Goal: Task Accomplishment & Management: Complete application form

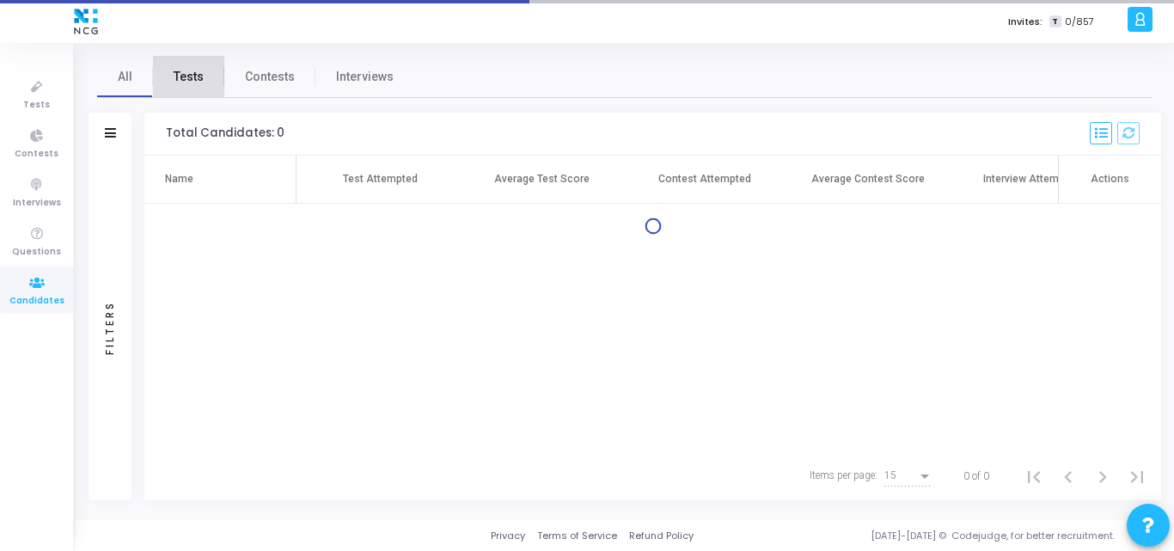
click at [184, 77] on span "Tests" at bounding box center [189, 77] width 30 height 18
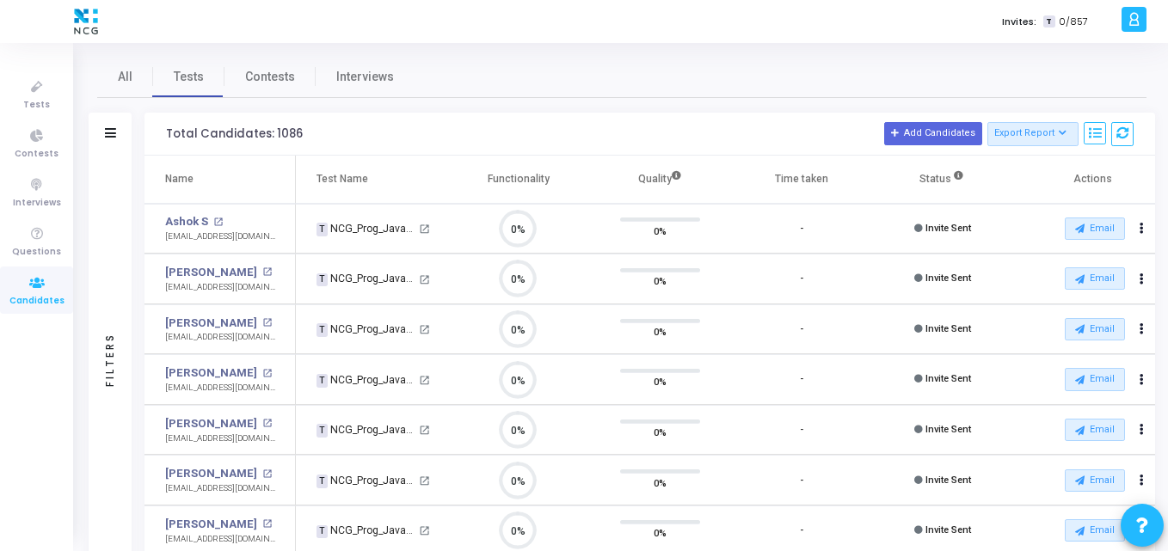
click at [110, 140] on div at bounding box center [110, 133] width 11 height 15
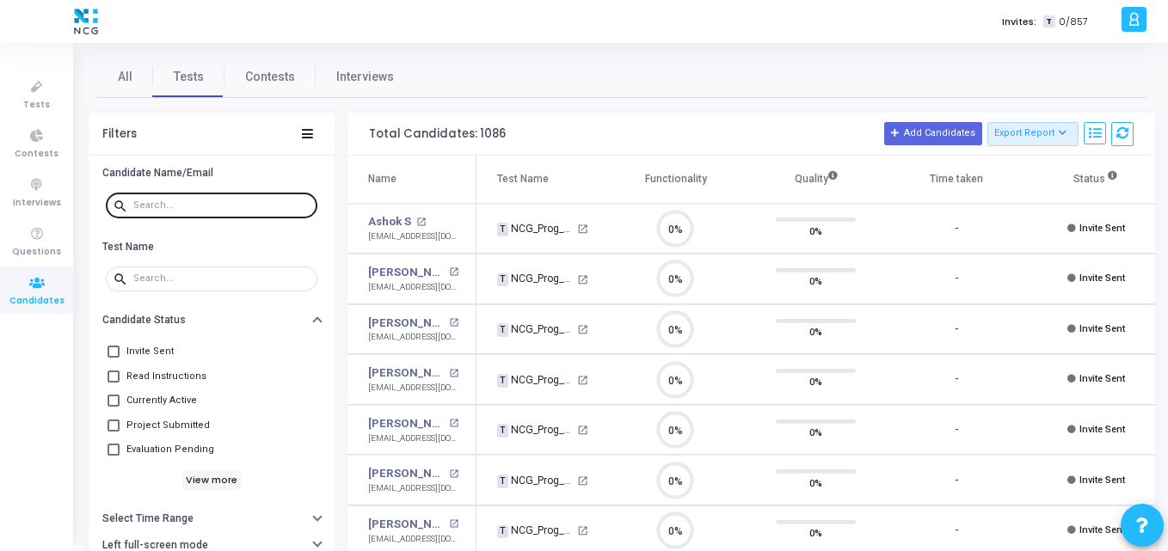
drag, startPoint x: 160, startPoint y: 225, endPoint x: 181, endPoint y: 207, distance: 27.4
click at [181, 207] on div "search" at bounding box center [212, 210] width 246 height 47
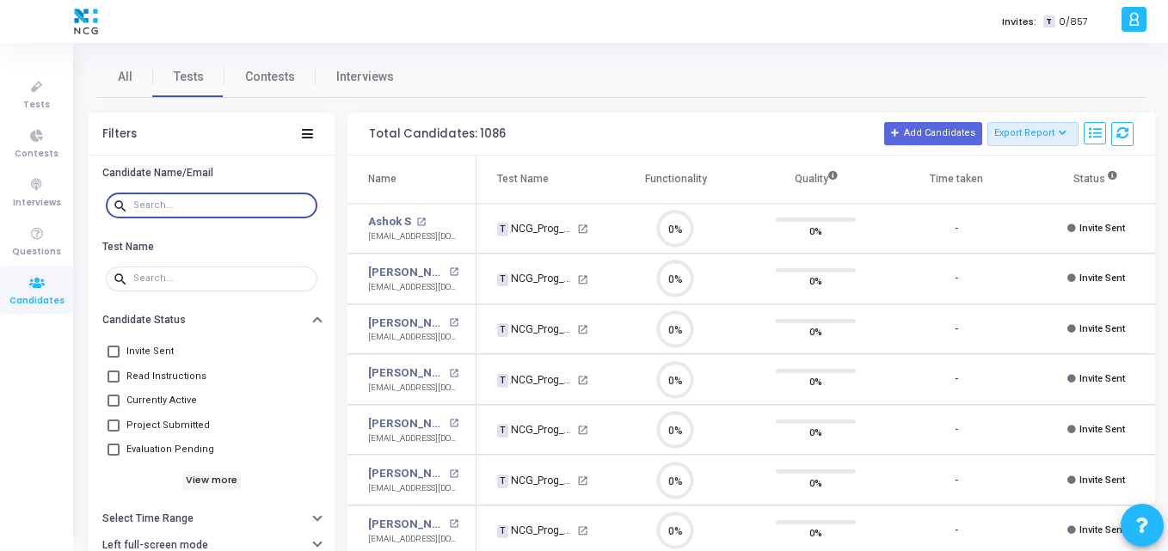
click at [181, 207] on input "text" at bounding box center [221, 205] width 177 height 10
paste input "[EMAIL_ADDRESS][DOMAIN_NAME]"
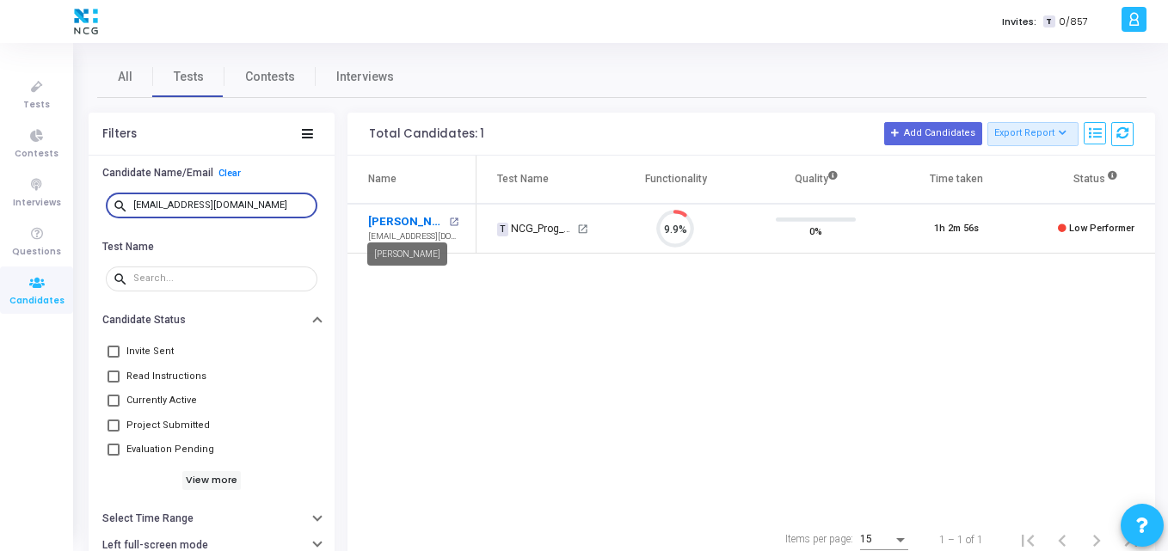
type input "[EMAIL_ADDRESS][DOMAIN_NAME]"
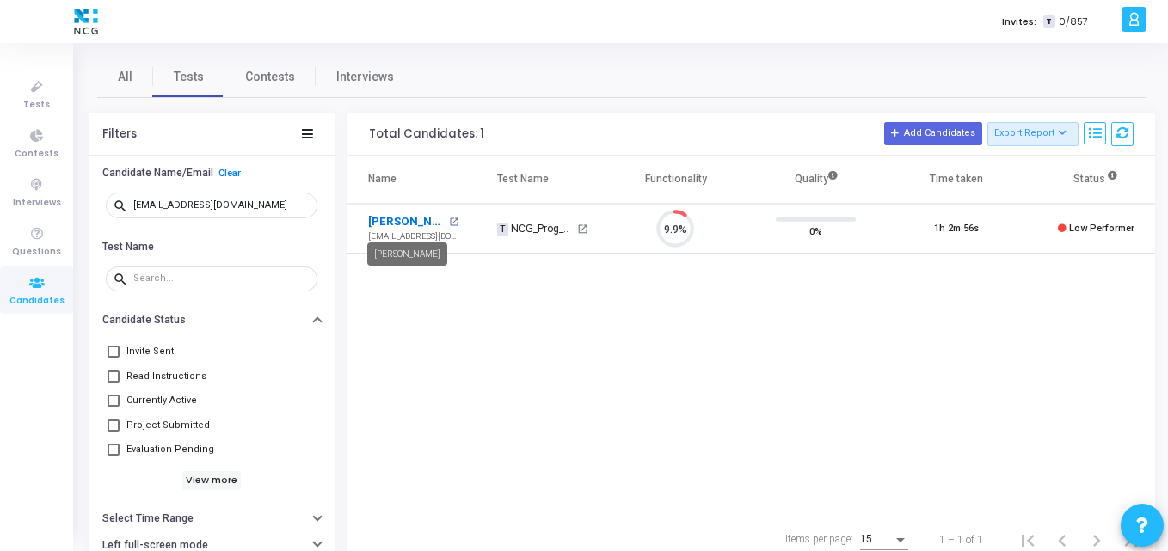
click at [396, 220] on link "[PERSON_NAME]" at bounding box center [406, 221] width 77 height 17
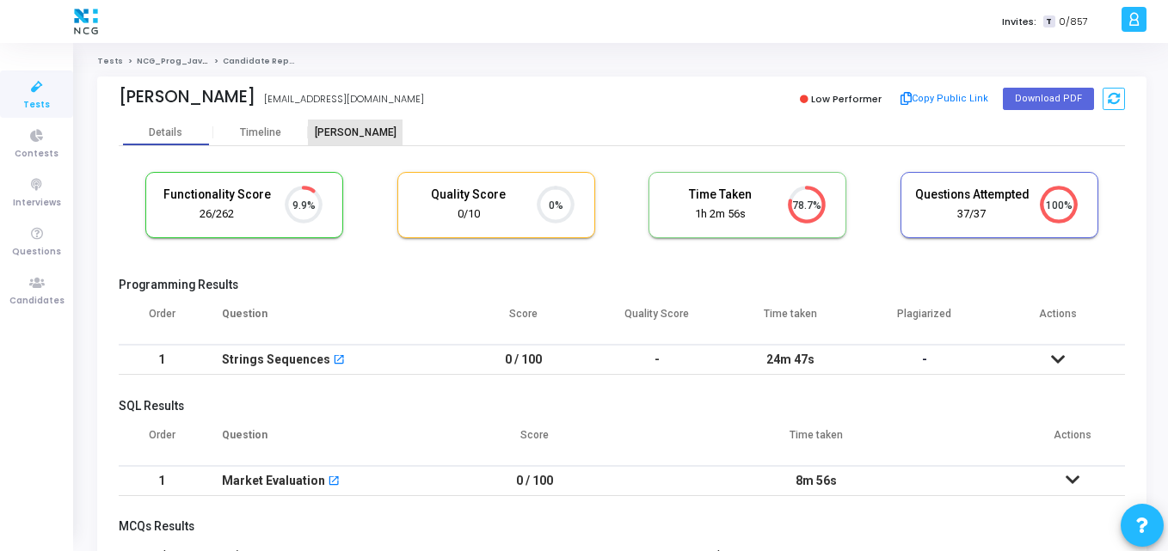
click at [344, 142] on div "[PERSON_NAME]" at bounding box center [355, 133] width 95 height 26
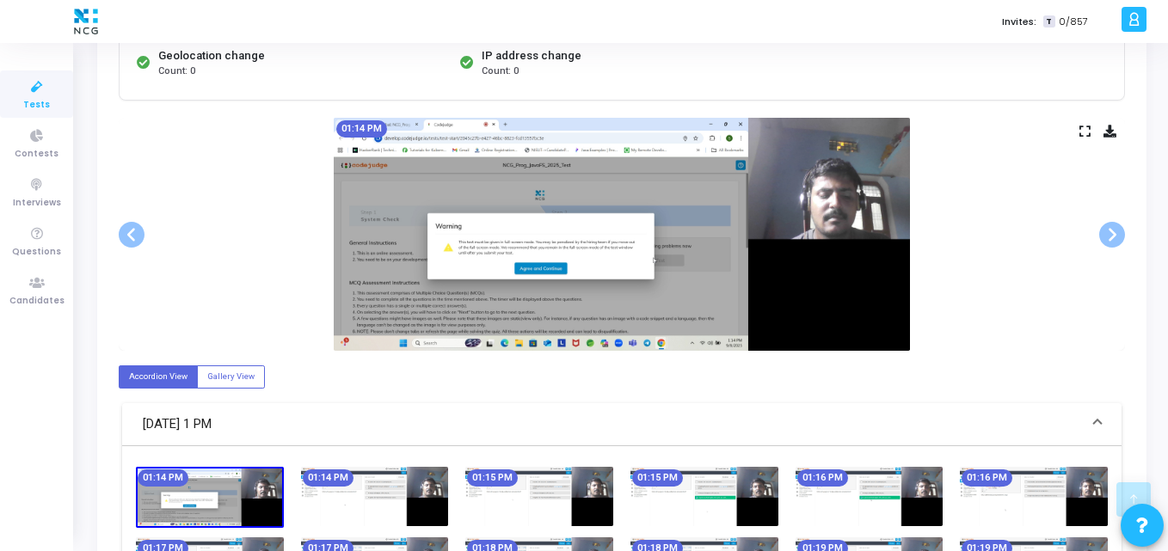
click at [973, 248] on div "01:14 PM" at bounding box center [622, 234] width 1006 height 233
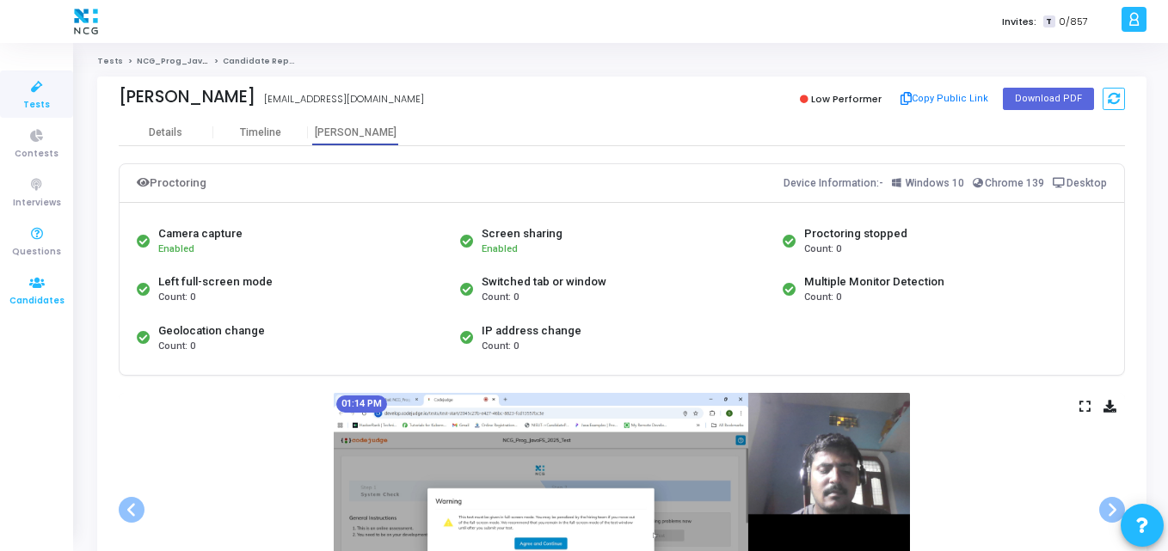
click at [50, 275] on icon at bounding box center [37, 283] width 36 height 21
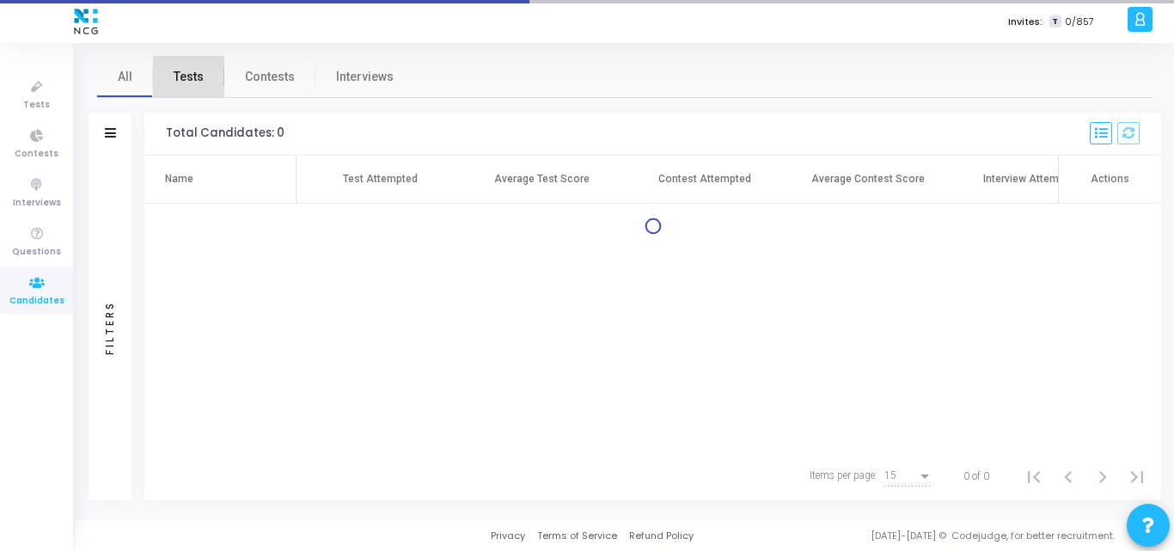
click at [191, 79] on span "Tests" at bounding box center [189, 77] width 30 height 18
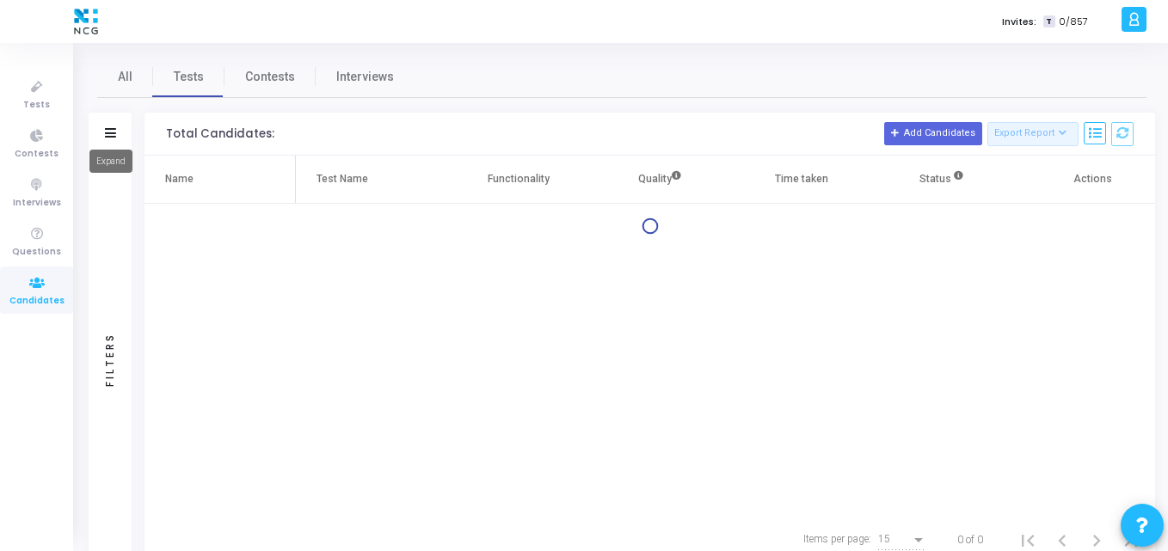
click at [109, 130] on icon at bounding box center [110, 132] width 11 height 9
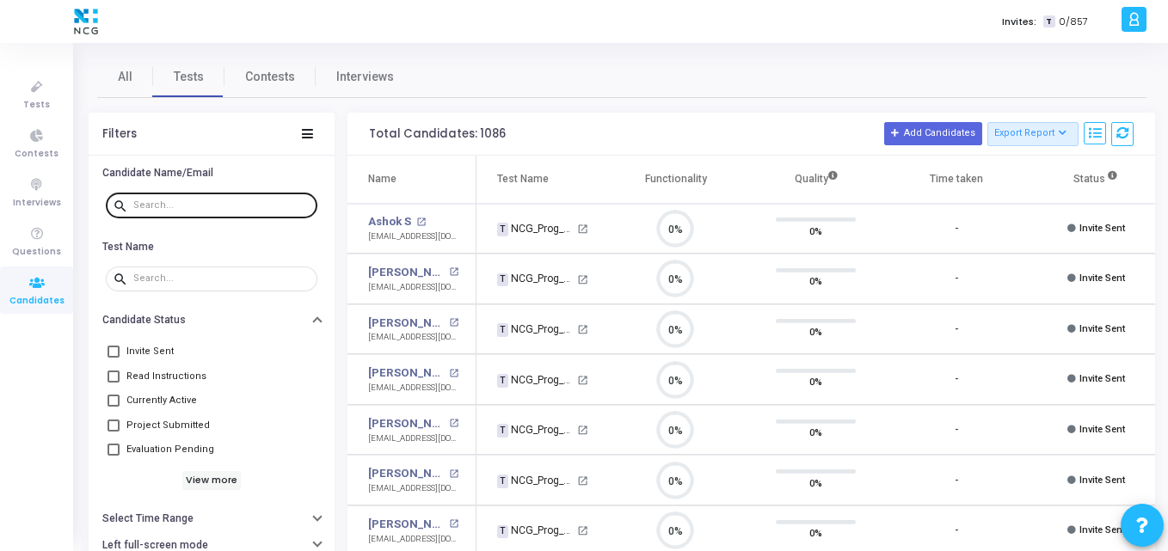
scroll to position [36, 44]
click at [160, 195] on div at bounding box center [221, 205] width 177 height 28
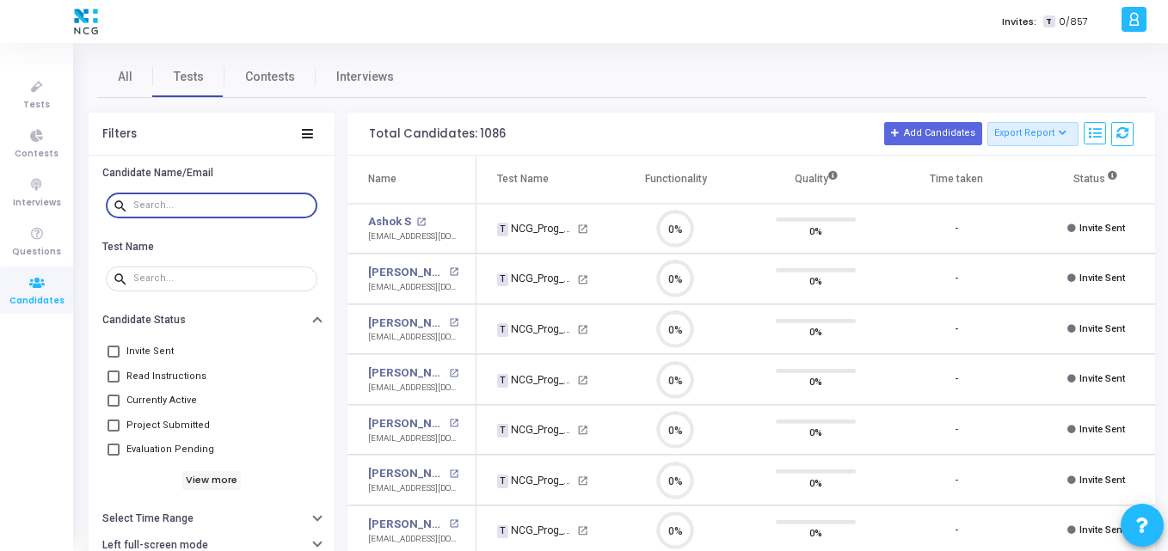
paste input "[EMAIL_ADDRESS][DOMAIN_NAME]"
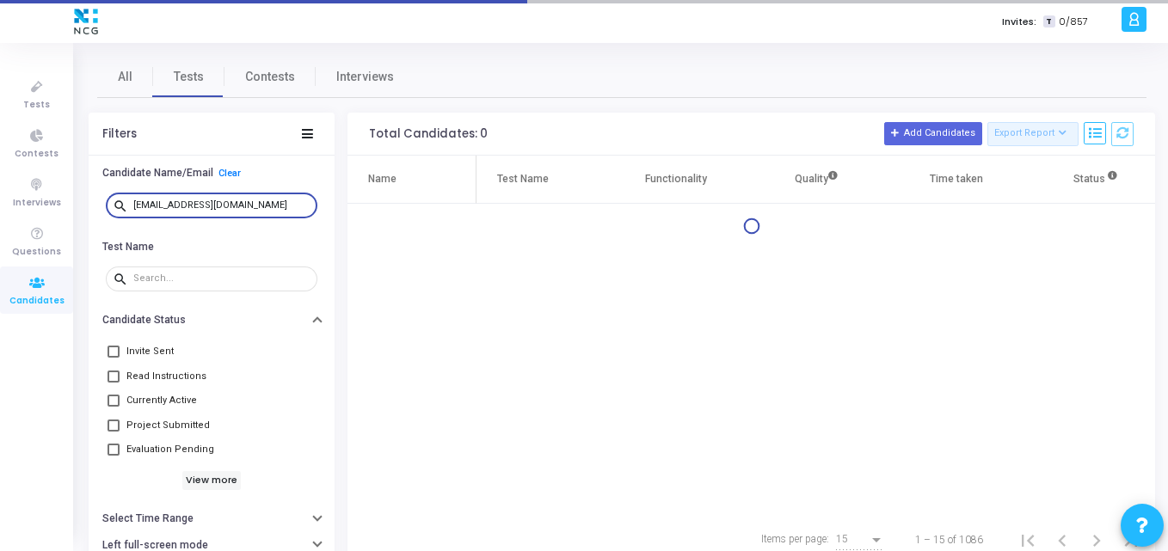
type input "[EMAIL_ADDRESS][DOMAIN_NAME]"
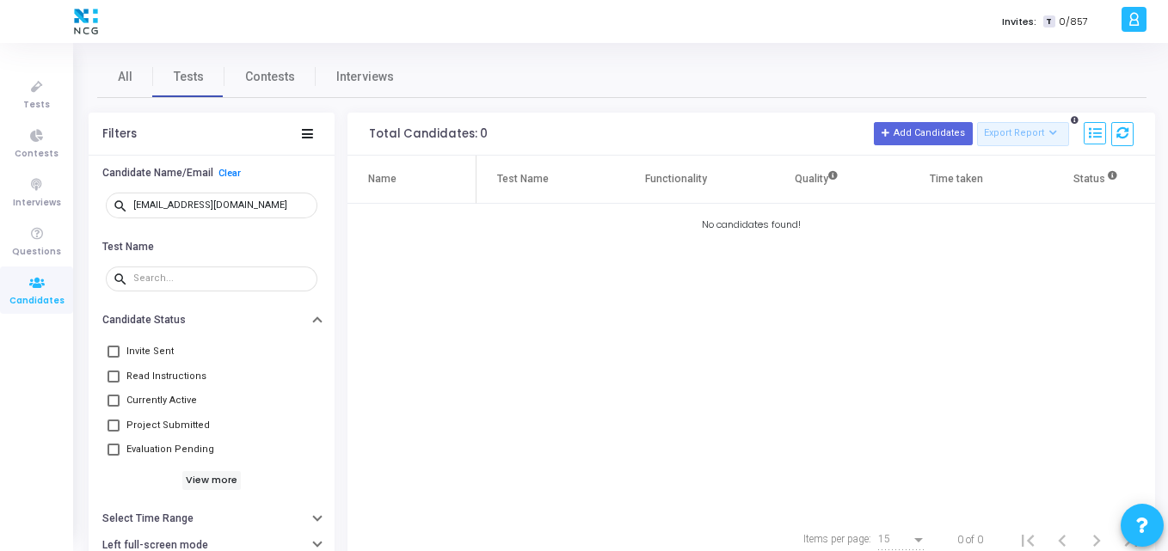
click at [508, 231] on div "No candidates found!" at bounding box center [750, 225] width 807 height 15
click at [38, 89] on icon at bounding box center [37, 87] width 36 height 21
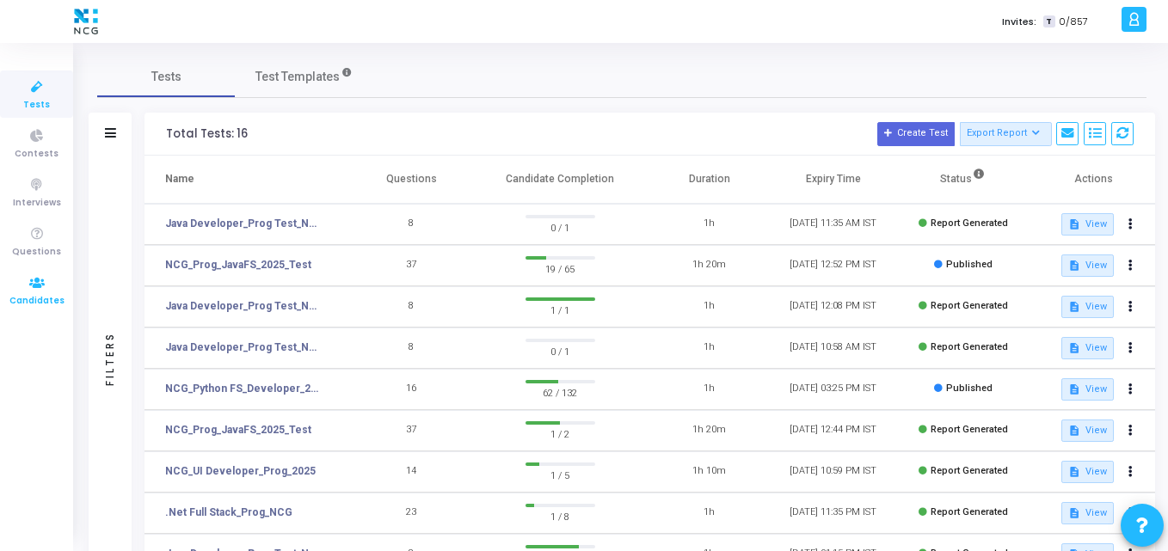
click at [36, 285] on icon at bounding box center [37, 283] width 36 height 21
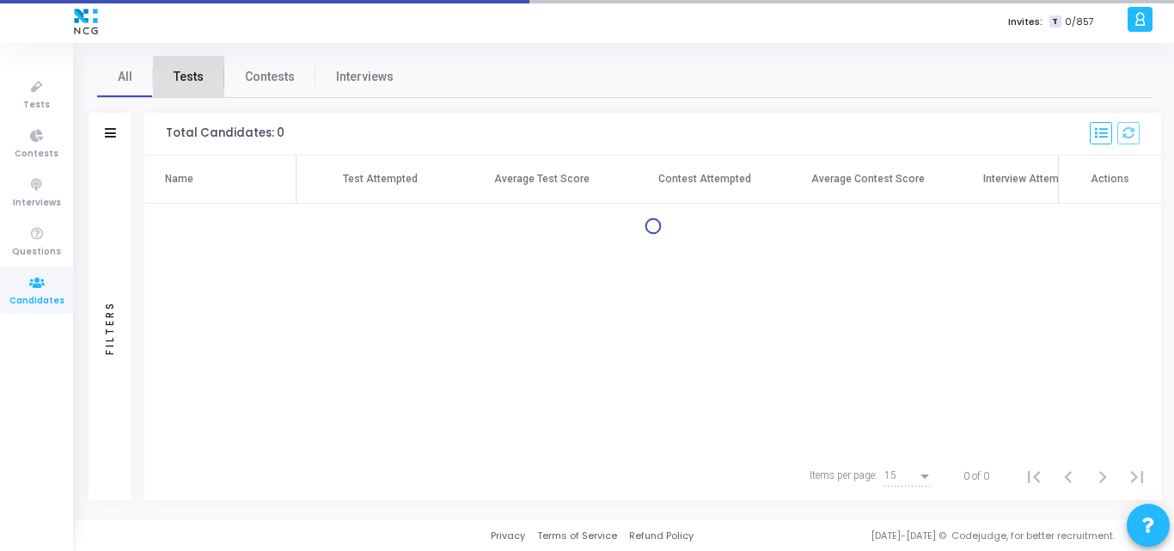
click at [183, 76] on span "Tests" at bounding box center [189, 77] width 30 height 18
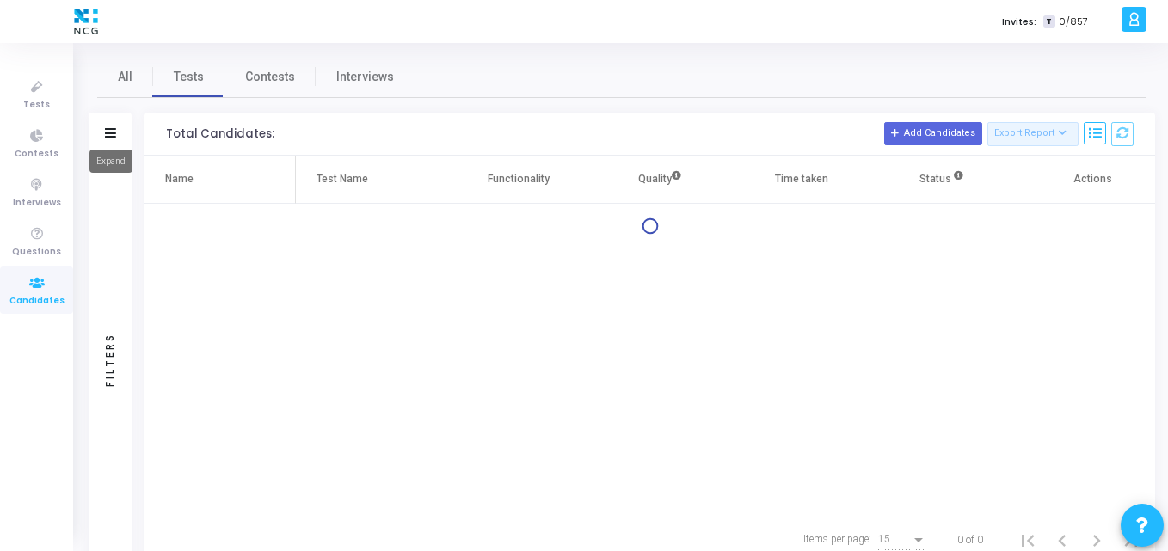
click at [114, 134] on icon at bounding box center [110, 132] width 11 height 9
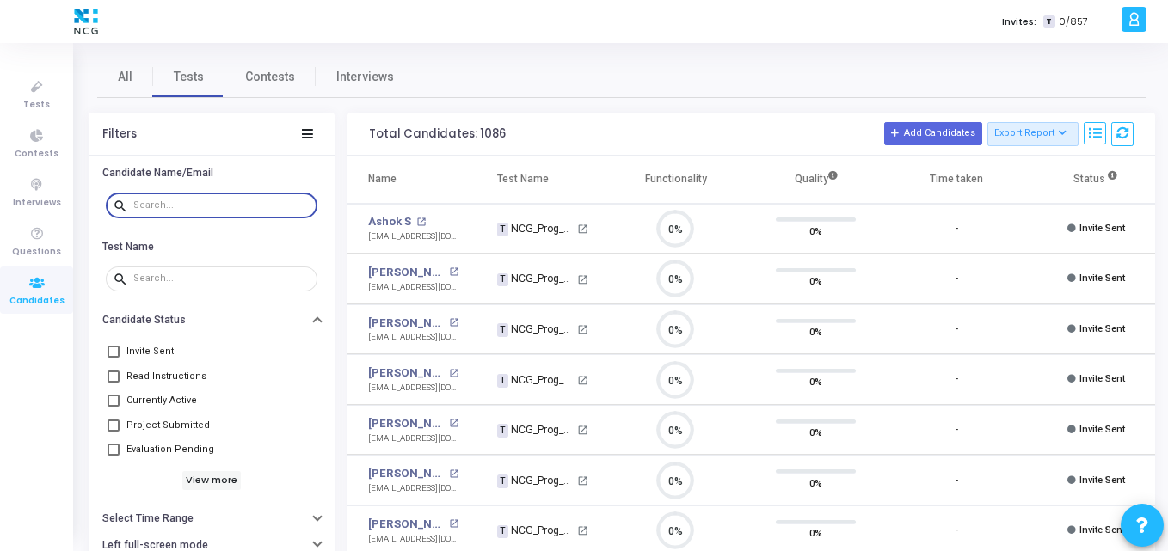
click at [151, 203] on input "text" at bounding box center [221, 205] width 177 height 10
paste input "[EMAIL_ADDRESS][DOMAIN_NAME]"
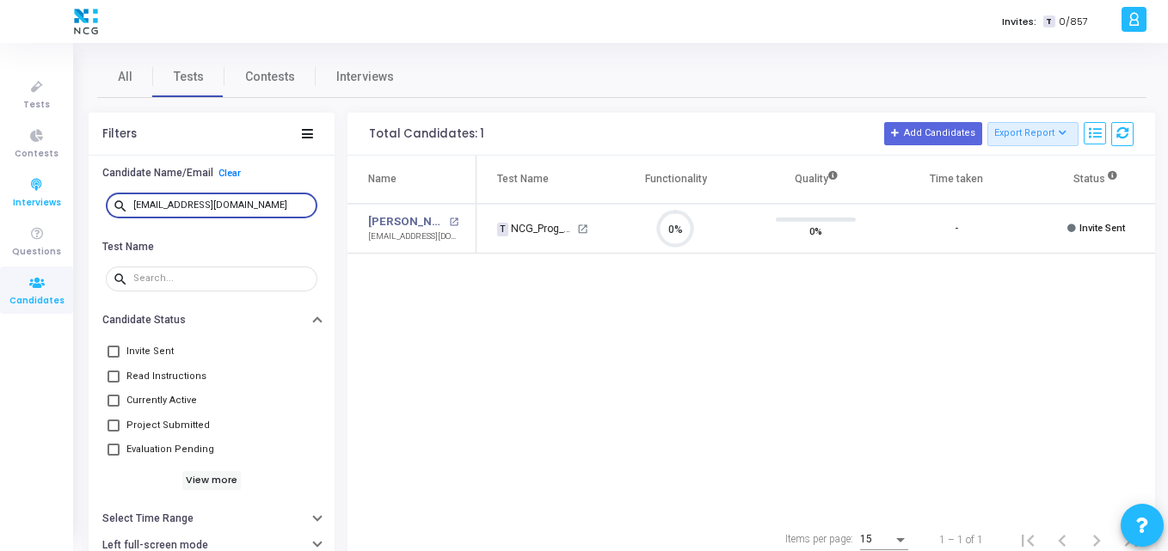
drag, startPoint x: 151, startPoint y: 203, endPoint x: 27, endPoint y: 205, distance: 124.7
click at [27, 205] on div "Tests Contests Interviews Questions Candidates Invites: T 0/857 K Kajal Setting…" at bounding box center [584, 275] width 1168 height 551
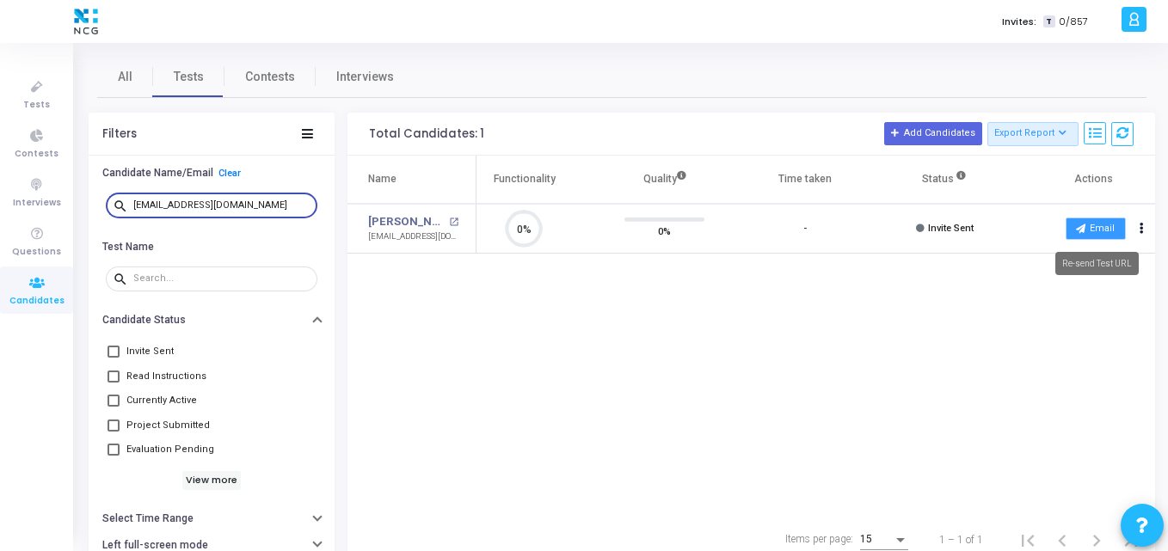
type input "[EMAIL_ADDRESS][DOMAIN_NAME]"
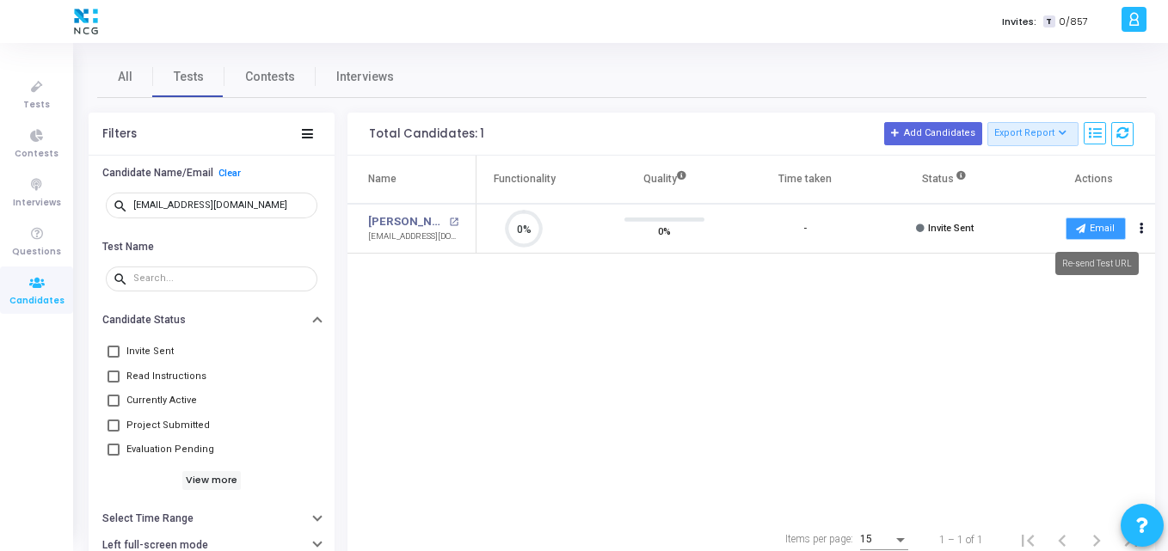
click at [1107, 233] on button "Email" at bounding box center [1095, 229] width 60 height 22
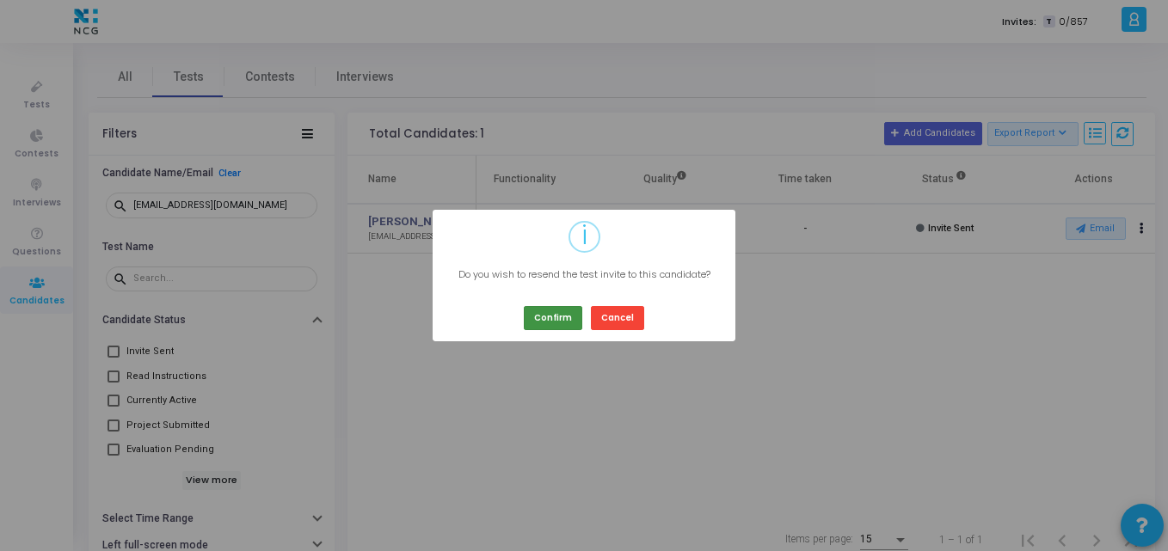
click at [554, 315] on button "Confirm" at bounding box center [553, 317] width 58 height 23
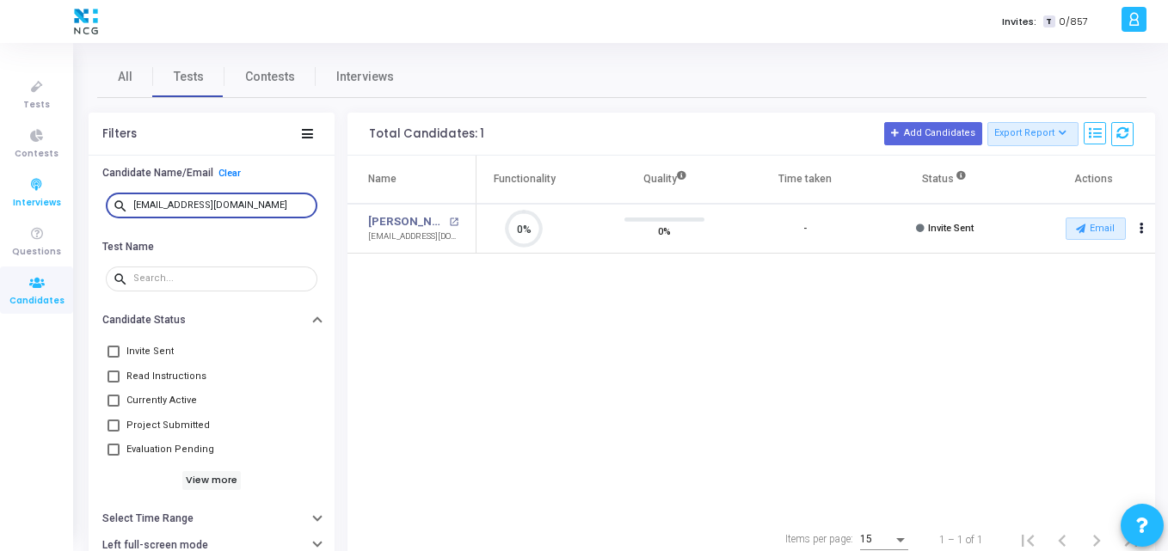
drag, startPoint x: 291, startPoint y: 200, endPoint x: 16, endPoint y: 207, distance: 274.4
click at [16, 207] on div "Tests Contests Interviews Questions Candidates Invites: T 0/857 K Kajal Setting…" at bounding box center [584, 275] width 1168 height 551
paste input "[EMAIL_ADDRESS]"
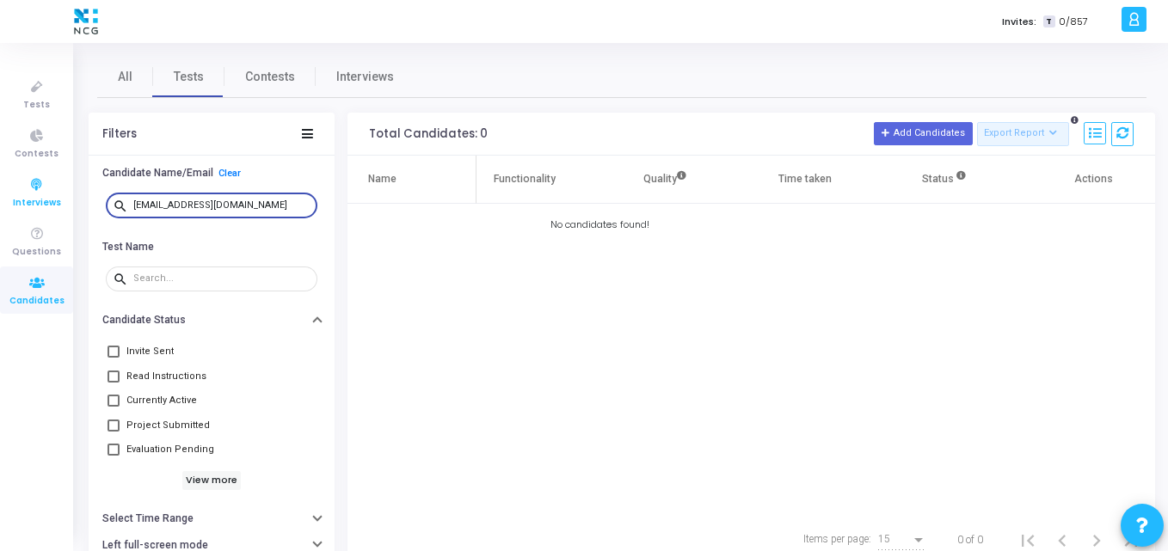
drag, startPoint x: 288, startPoint y: 205, endPoint x: 1, endPoint y: 195, distance: 287.3
click at [1, 195] on div "Tests Contests Interviews Questions Candidates Invites: T 0/857 K Kajal Setting…" at bounding box center [584, 275] width 1168 height 551
paste input "[PERSON_NAME][EMAIL_ADDRESS]"
type input "[PERSON_NAME][EMAIL_ADDRESS][DOMAIN_NAME]"
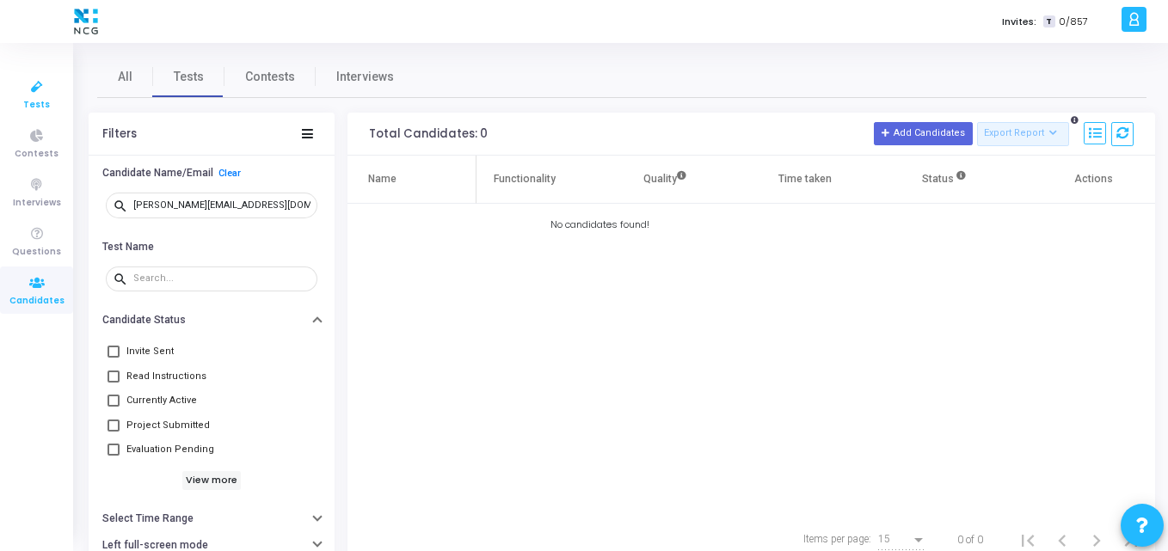
click at [30, 98] on span "Tests" at bounding box center [36, 105] width 27 height 15
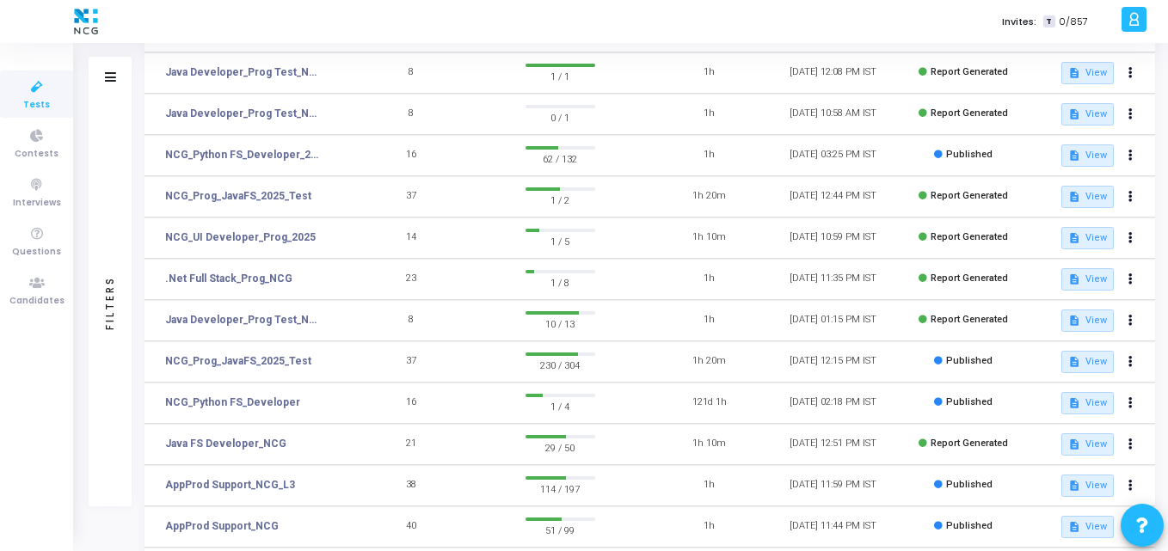
scroll to position [242, 0]
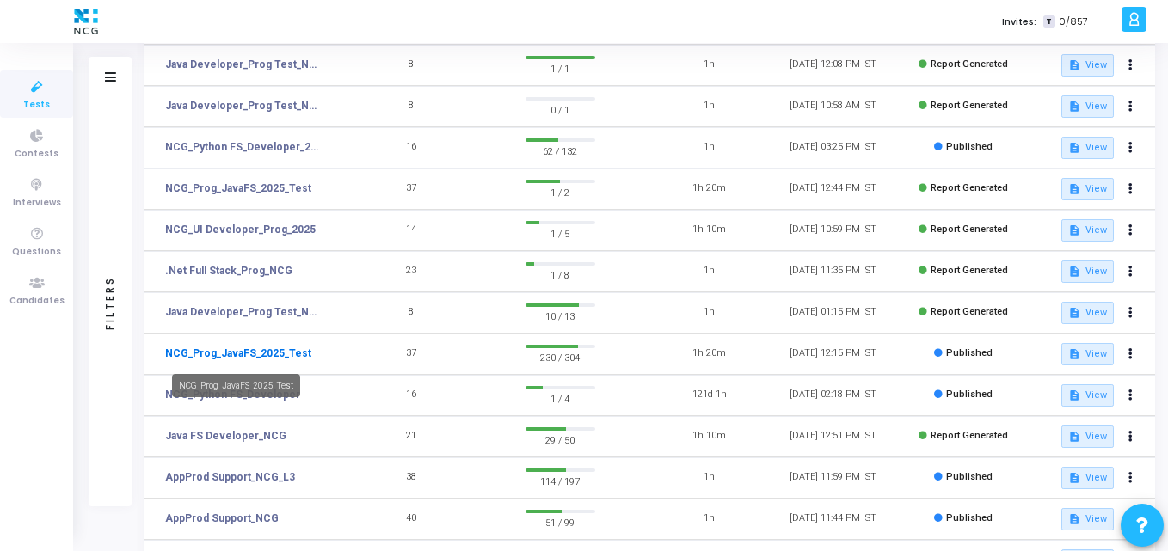
click at [259, 356] on link "NCG_Prog_JavaFS_2025_Test" at bounding box center [238, 353] width 146 height 15
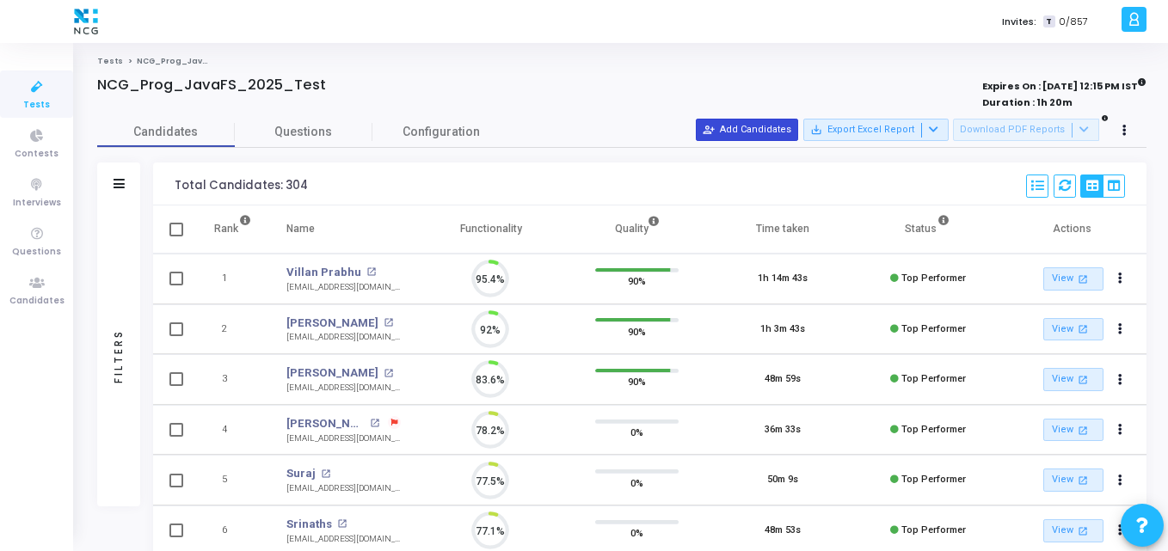
scroll to position [36, 44]
click at [757, 123] on button "person_add_alt Add Candidates" at bounding box center [747, 130] width 102 height 22
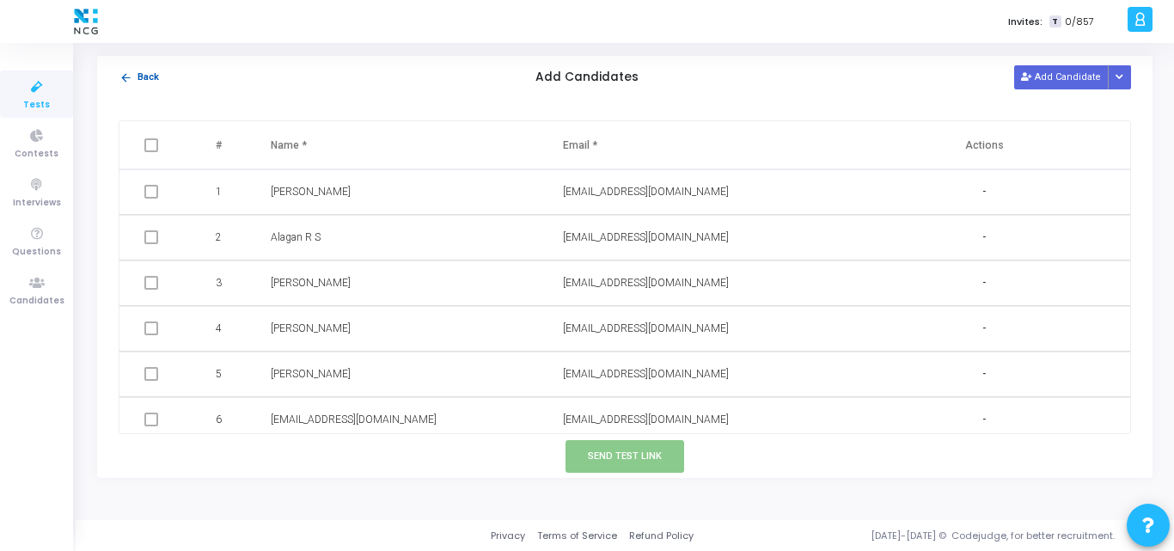
click at [130, 72] on mat-icon "arrow_back" at bounding box center [126, 77] width 13 height 13
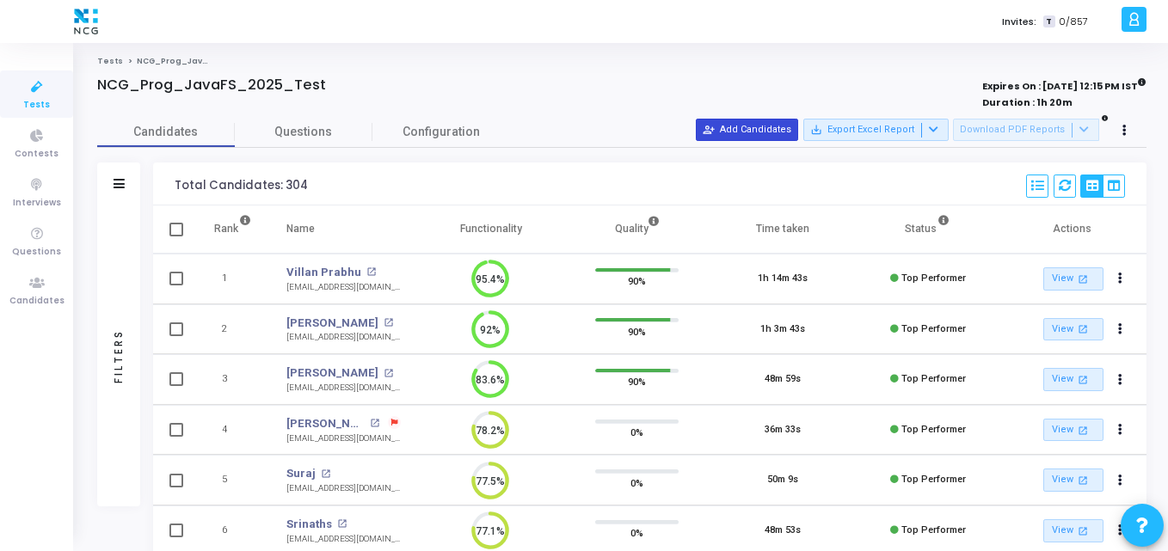
click at [747, 131] on button "person_add_alt Add Candidates" at bounding box center [747, 130] width 102 height 22
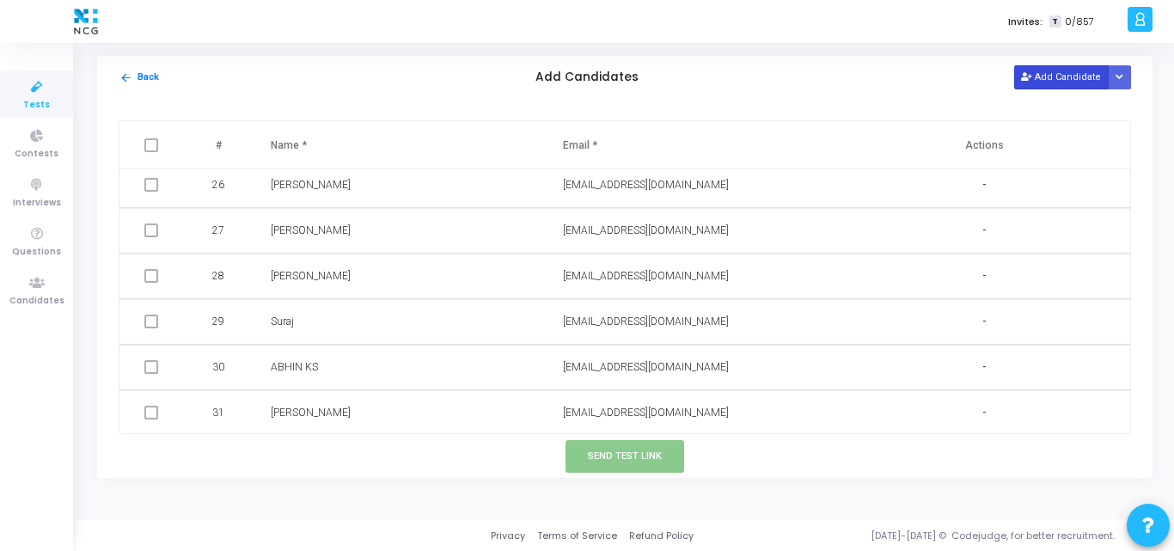
click at [1047, 72] on button "Add Candidate" at bounding box center [1062, 76] width 95 height 23
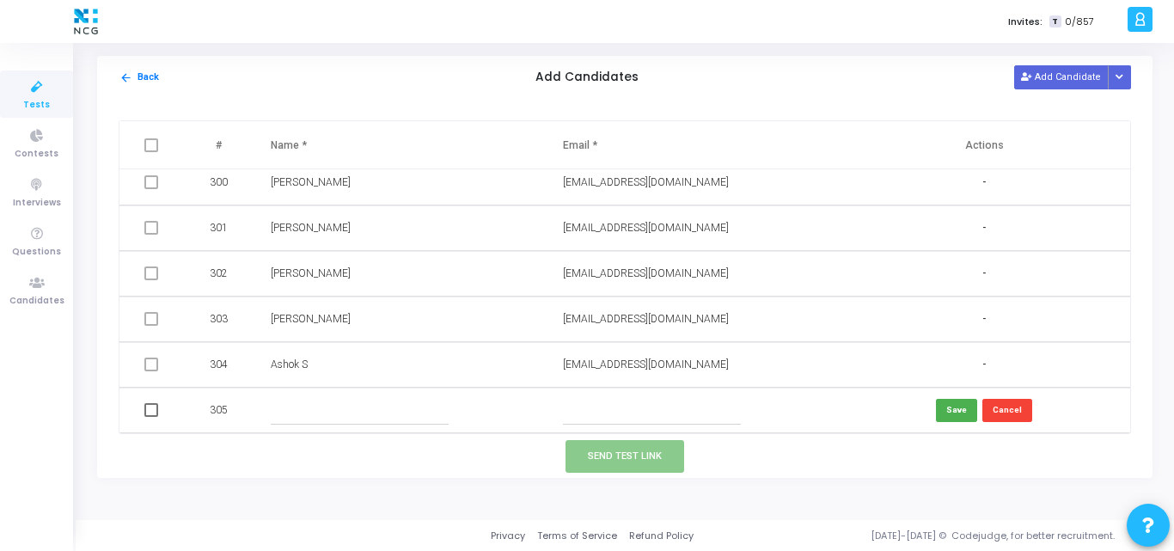
click at [331, 400] on input "text" at bounding box center [360, 410] width 178 height 28
paste input "[PERSON_NAME]"
type input "[PERSON_NAME]"
paste input "[EMAIL_ADDRESS][DOMAIN_NAME]"
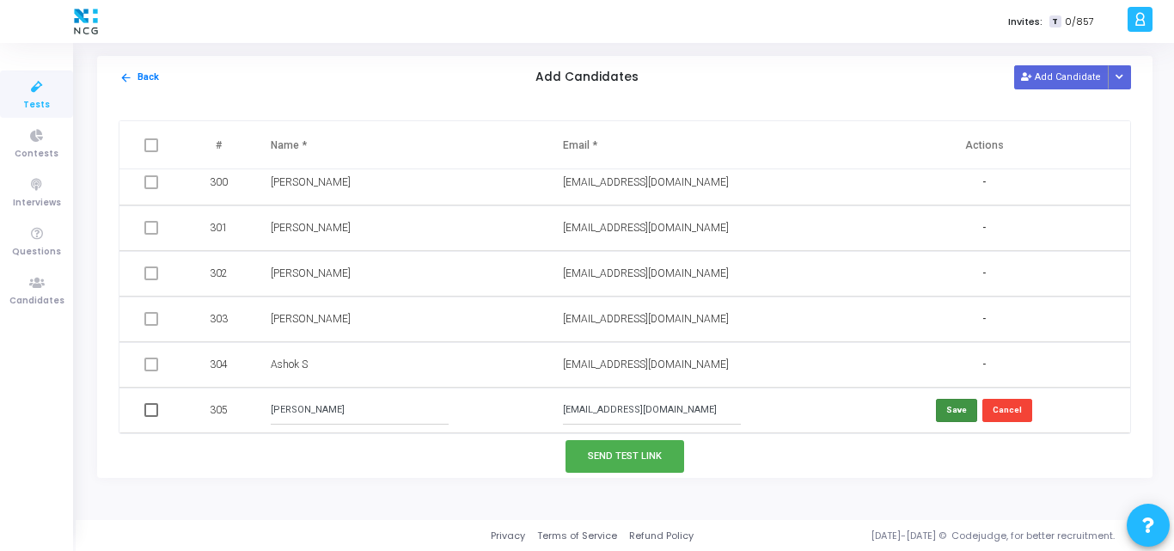
type input "[EMAIL_ADDRESS][DOMAIN_NAME]"
click at [944, 411] on button "Save" at bounding box center [956, 410] width 41 height 23
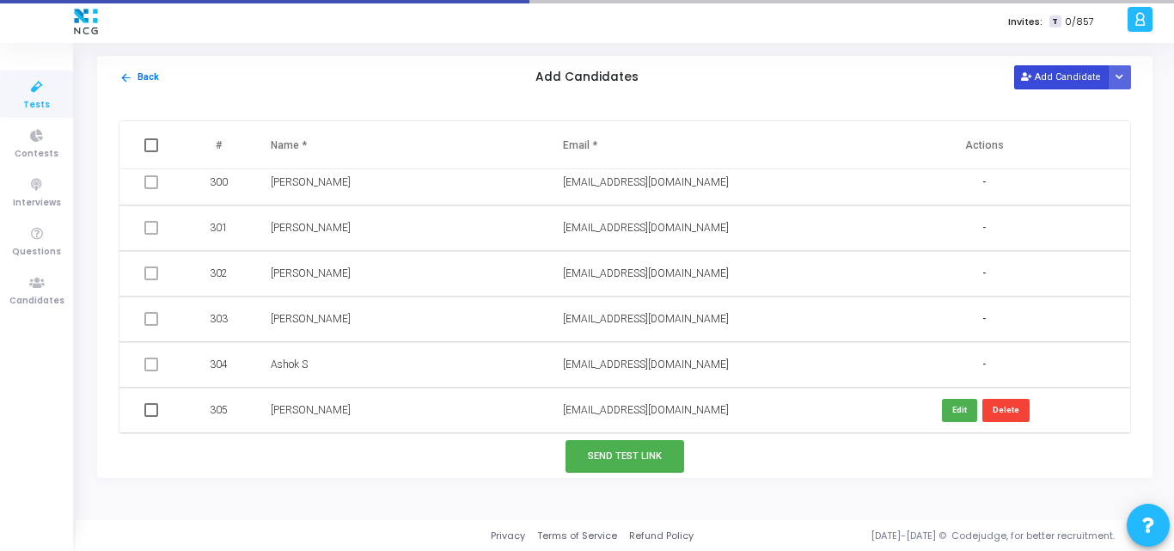
click at [1064, 88] on button "Add Candidate" at bounding box center [1062, 76] width 95 height 23
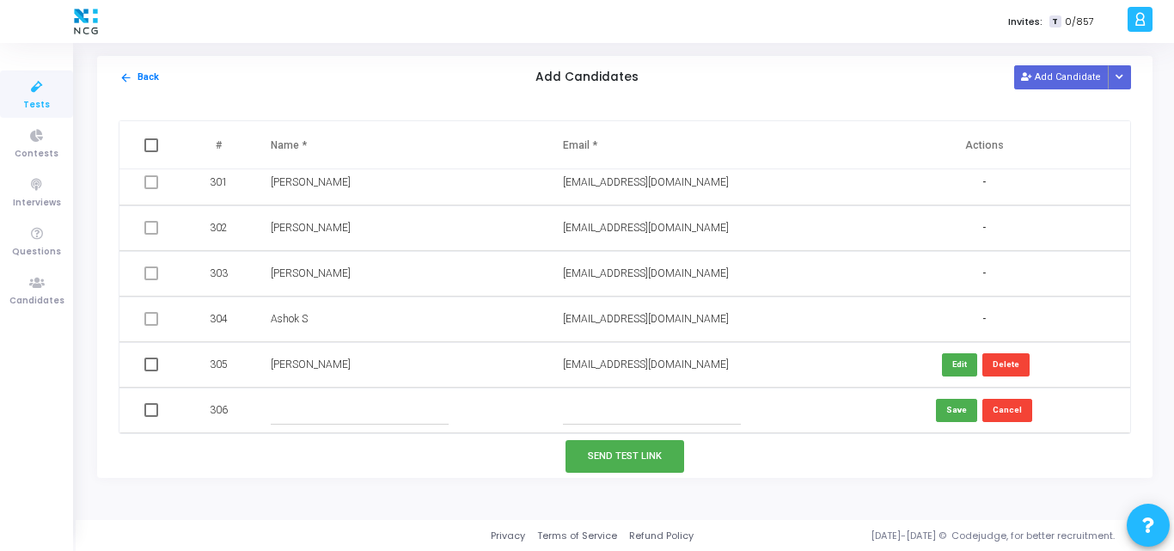
paste input "[EMAIL_ADDRESS][DOMAIN_NAME]"
click at [663, 410] on input "text" at bounding box center [652, 410] width 178 height 28
type input "[EMAIL_ADDRESS][DOMAIN_NAME]"
click at [375, 399] on input "text" at bounding box center [360, 410] width 178 height 28
paste input "[PERSON_NAME]"
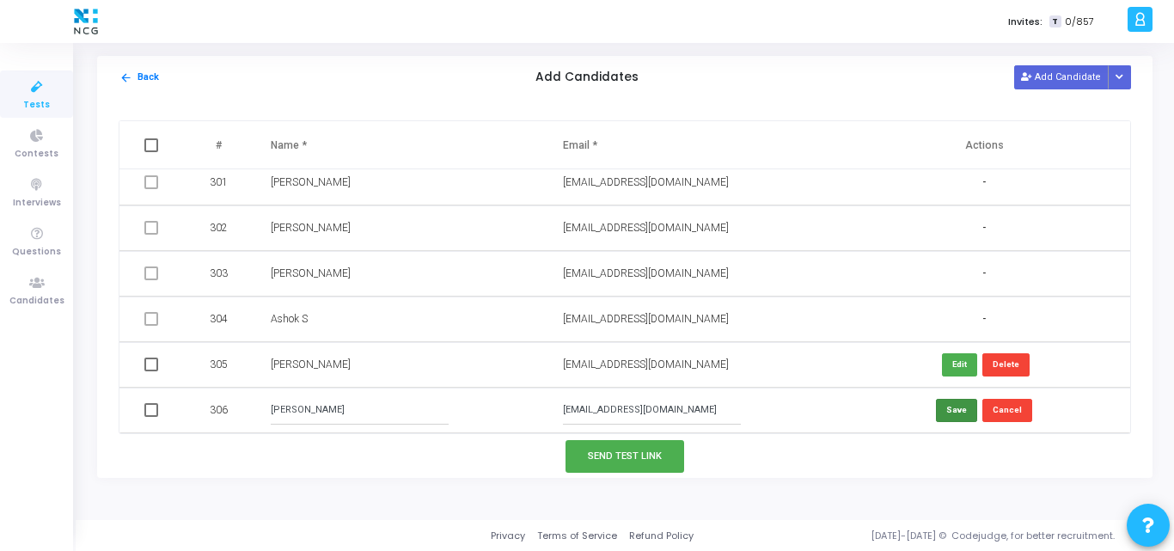
type input "[PERSON_NAME]"
click at [946, 415] on button "Save" at bounding box center [956, 410] width 41 height 23
click at [1069, 78] on button "Add Candidate" at bounding box center [1062, 76] width 95 height 23
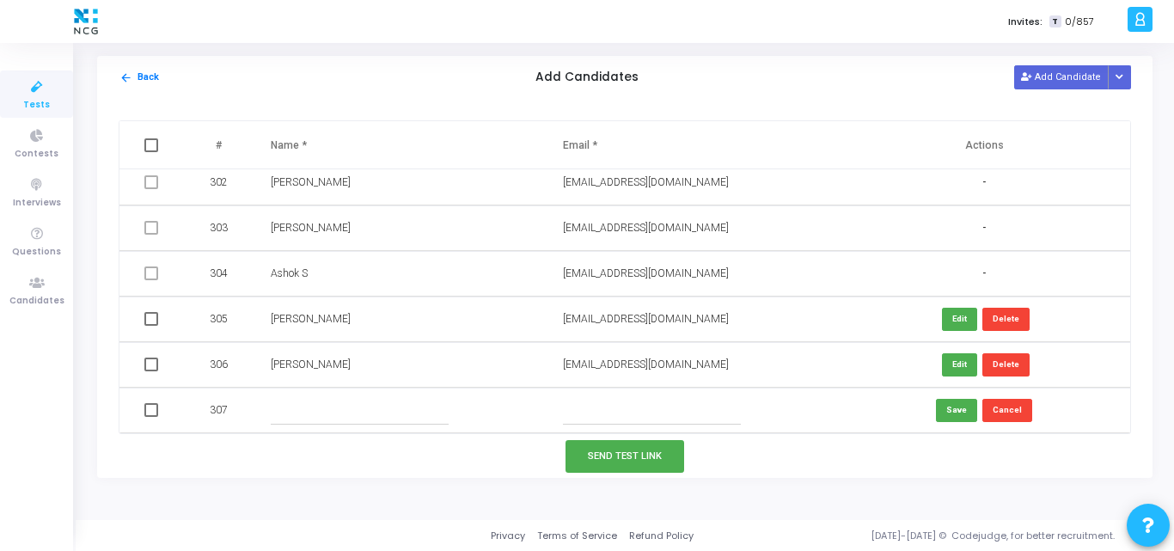
click at [587, 395] on td at bounding box center [692, 411] width 292 height 46
click at [581, 400] on input "text" at bounding box center [652, 410] width 178 height 28
paste input "[PERSON_NAME][EMAIL_ADDRESS][DOMAIN_NAME]"
type input "[PERSON_NAME][EMAIL_ADDRESS][DOMAIN_NAME]"
click at [339, 412] on input "text" at bounding box center [360, 410] width 178 height 28
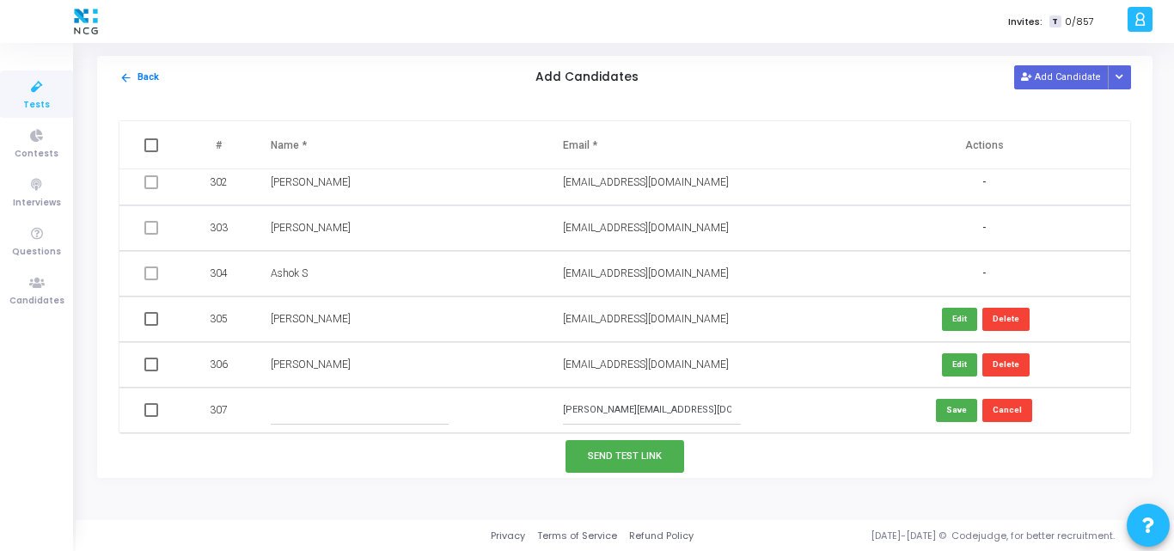
paste input "KRGayathri"
click at [283, 409] on input "KRGayathri" at bounding box center [360, 410] width 178 height 28
type input "[PERSON_NAME] KR"
click at [958, 412] on button "Save" at bounding box center [956, 410] width 41 height 23
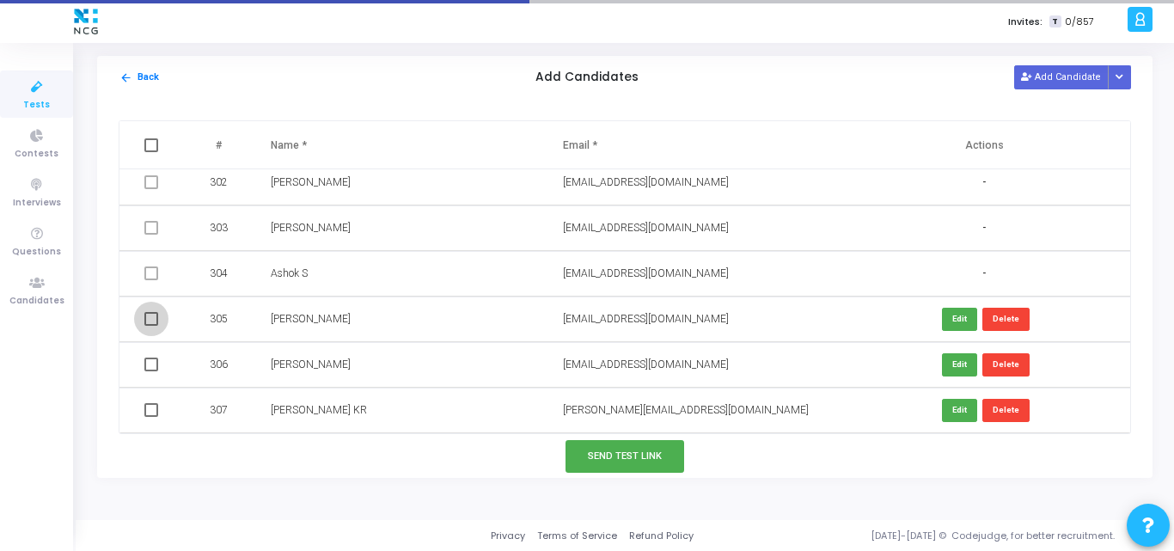
click at [145, 322] on span at bounding box center [151, 319] width 14 height 14
click at [150, 326] on input "checkbox" at bounding box center [150, 326] width 1 height 1
checkbox input "true"
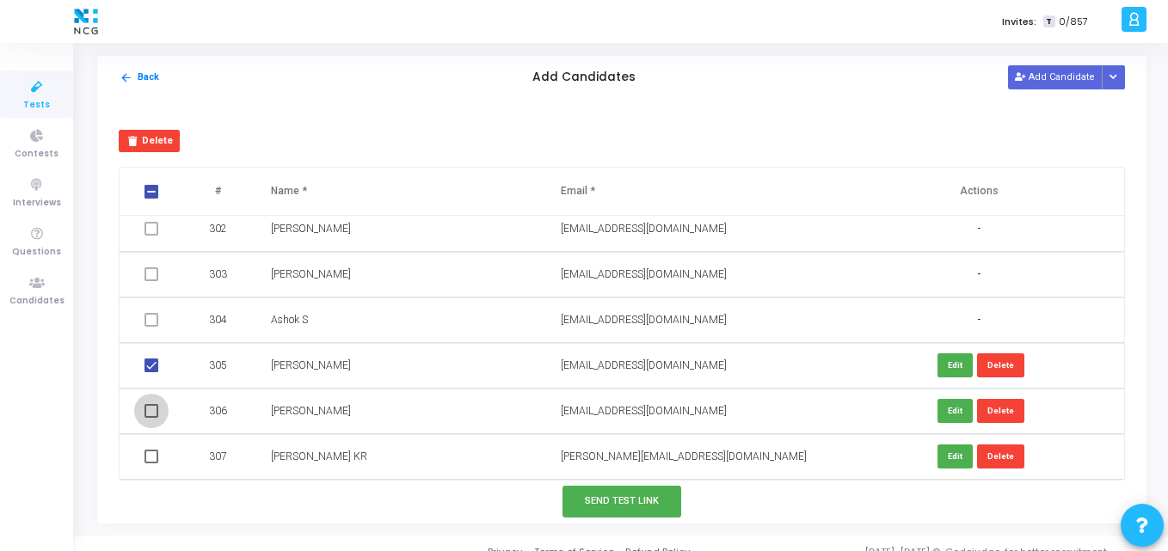
click at [150, 408] on span at bounding box center [151, 411] width 14 height 14
click at [150, 418] on input "checkbox" at bounding box center [150, 418] width 1 height 1
checkbox input "true"
click at [148, 456] on span at bounding box center [151, 457] width 14 height 14
click at [150, 463] on input "checkbox" at bounding box center [150, 463] width 1 height 1
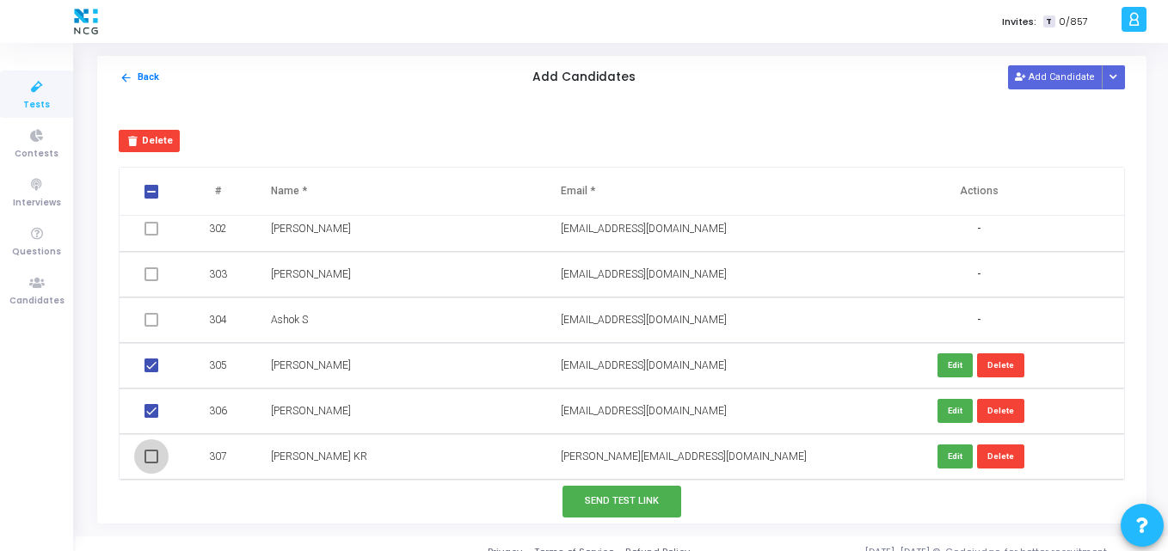
checkbox input "true"
click at [580, 493] on button "Send Test Link" at bounding box center [621, 502] width 119 height 32
